Goal: Task Accomplishment & Management: Complete application form

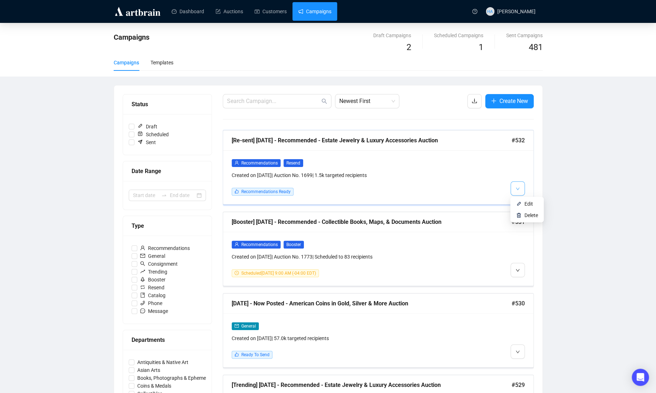
click at [517, 187] on icon "down" at bounding box center [517, 188] width 4 height 4
click at [526, 204] on span "Edit" at bounding box center [528, 204] width 9 height 6
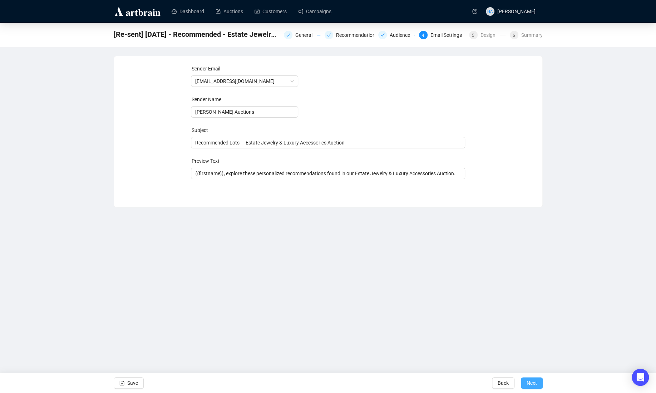
click at [532, 383] on span "Next" at bounding box center [531, 383] width 10 height 20
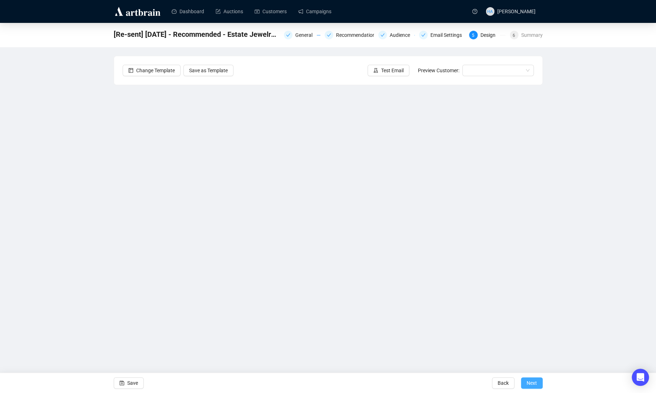
click at [532, 382] on span "Next" at bounding box center [531, 383] width 10 height 20
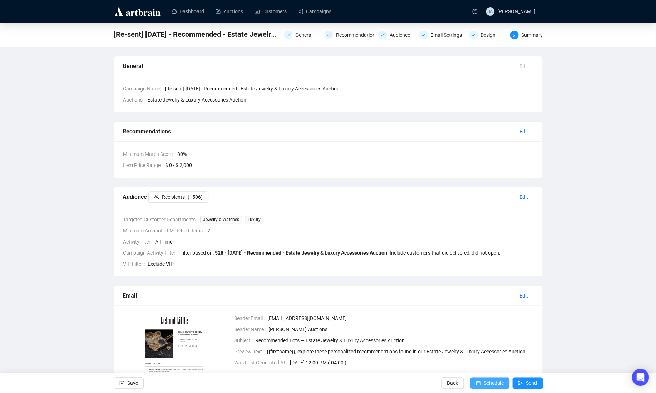
click at [492, 383] on span "Schedule" at bounding box center [493, 383] width 20 height 20
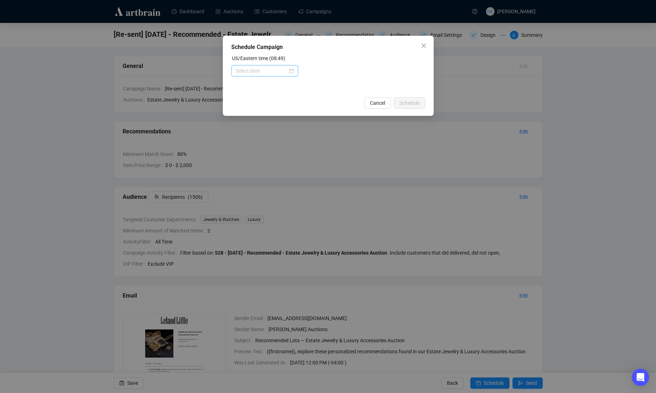
click at [286, 72] on div at bounding box center [264, 71] width 58 height 8
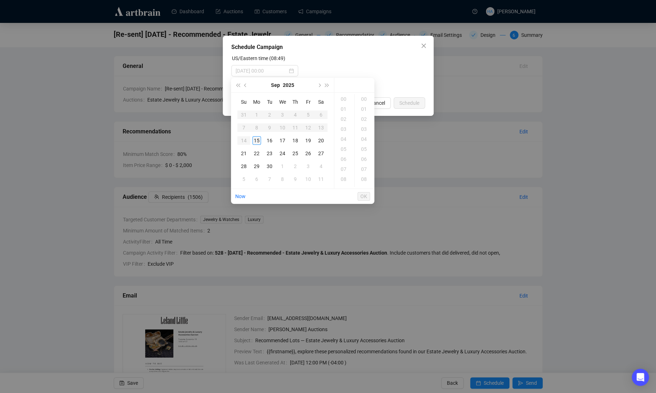
click at [255, 140] on div "15" at bounding box center [256, 140] width 9 height 9
click at [343, 119] on div "11" at bounding box center [343, 119] width 17 height 10
click at [362, 101] on div "00" at bounding box center [364, 99] width 17 height 10
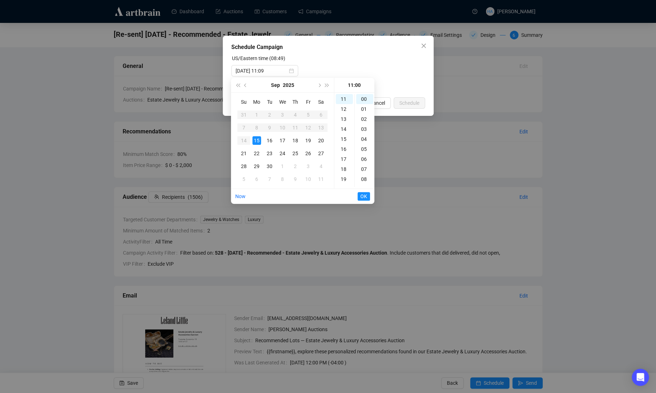
type input "[DATE] 11:00"
click at [361, 197] on span "OK" at bounding box center [363, 196] width 7 height 14
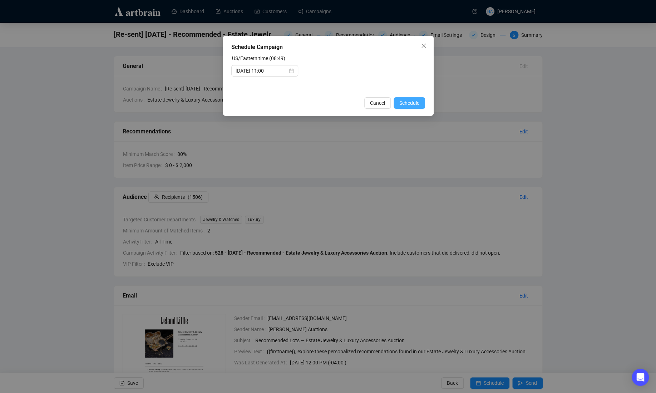
click at [403, 103] on span "Schedule" at bounding box center [409, 103] width 20 height 8
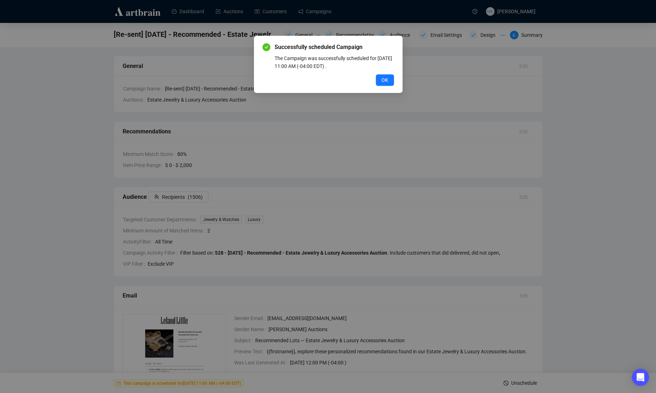
drag, startPoint x: 387, startPoint y: 81, endPoint x: 427, endPoint y: 83, distance: 39.7
click at [387, 81] on span "OK" at bounding box center [384, 80] width 7 height 8
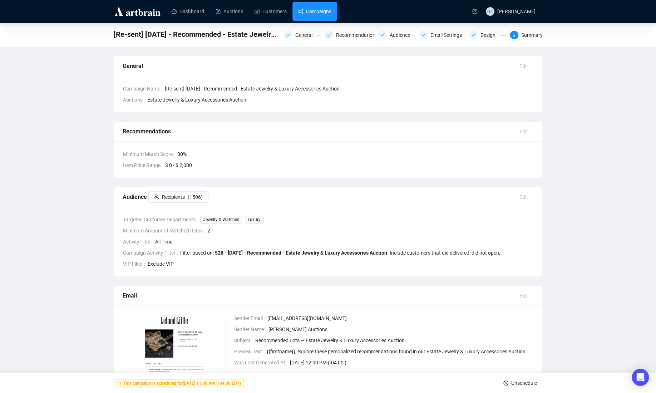
click at [313, 14] on link "Campaigns" at bounding box center [314, 11] width 33 height 19
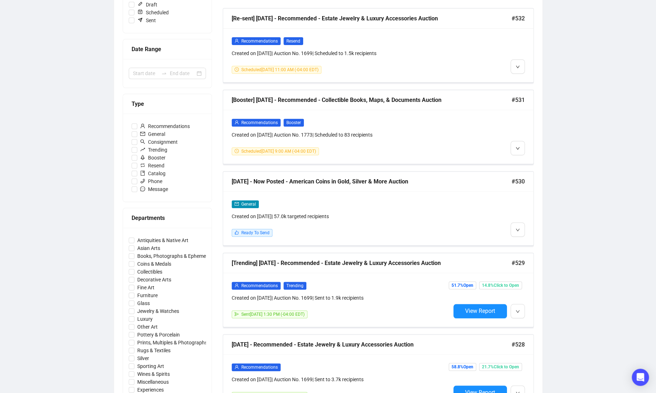
scroll to position [112, 0]
